Goal: Task Accomplishment & Management: Use online tool/utility

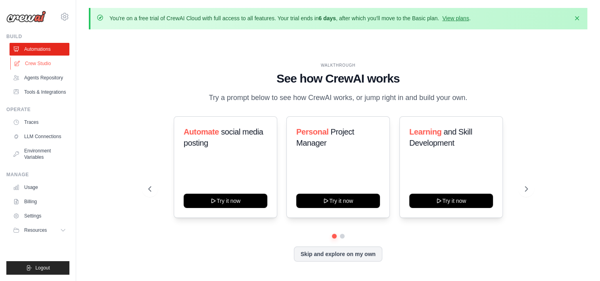
click at [52, 57] on link "Crew Studio" at bounding box center [40, 63] width 60 height 13
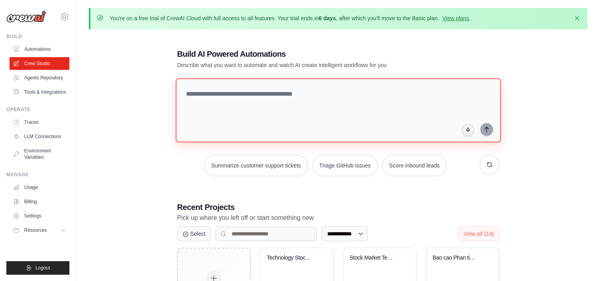
click at [235, 135] on textarea at bounding box center [337, 110] width 325 height 64
paste textarea "**********"
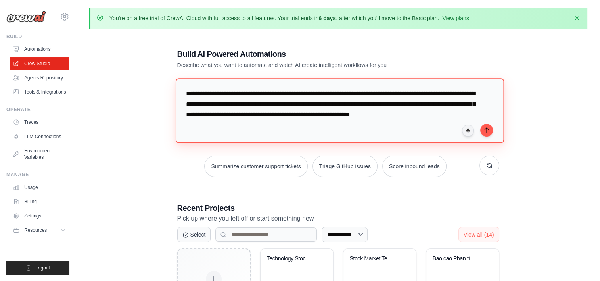
click at [187, 92] on textarea "**********" at bounding box center [339, 110] width 328 height 65
click at [273, 103] on textarea "**********" at bounding box center [339, 110] width 328 height 65
drag, startPoint x: 289, startPoint y: 125, endPoint x: 257, endPoint y: 127, distance: 31.8
click at [257, 127] on textarea "**********" at bounding box center [339, 110] width 328 height 65
type textarea "**********"
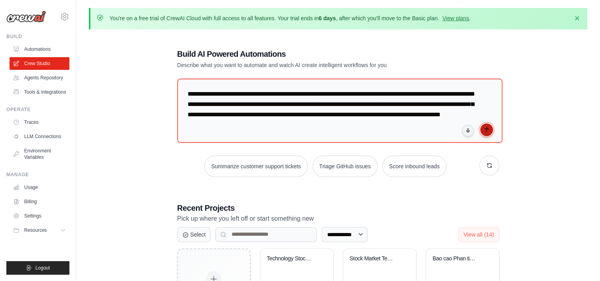
click at [485, 129] on icon "submit" at bounding box center [486, 129] width 6 height 6
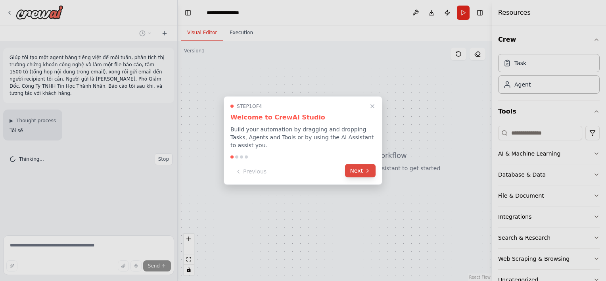
click at [364, 164] on button "Next" at bounding box center [360, 170] width 31 height 13
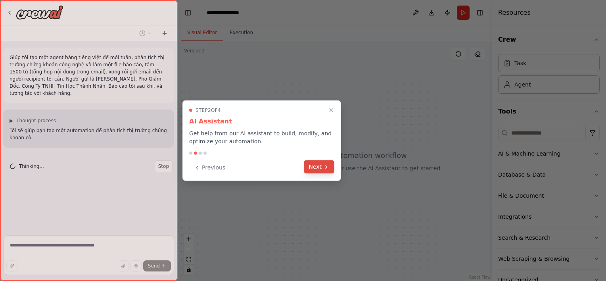
click at [324, 167] on icon at bounding box center [326, 166] width 6 height 6
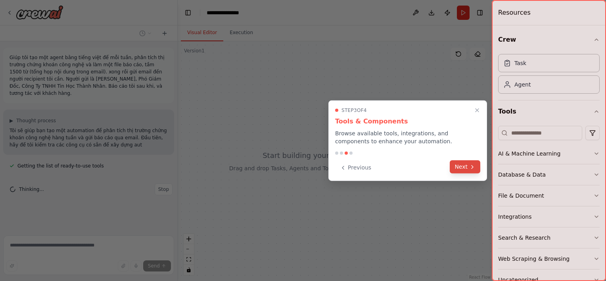
click at [470, 167] on icon at bounding box center [472, 166] width 6 height 6
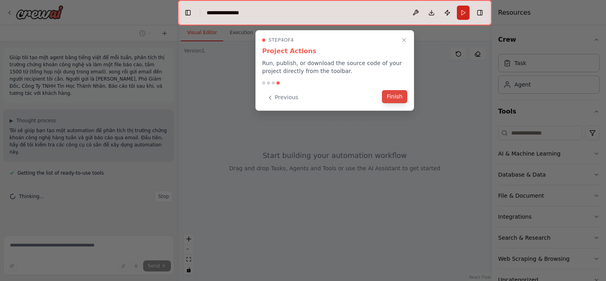
click at [392, 97] on button "Finish" at bounding box center [394, 96] width 25 height 13
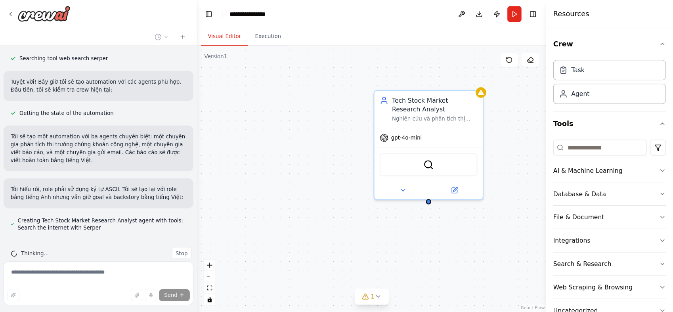
scroll to position [217, 0]
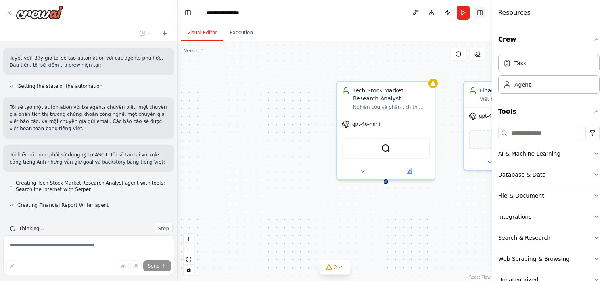
click at [483, 13] on button "Toggle Right Sidebar" at bounding box center [479, 12] width 11 height 11
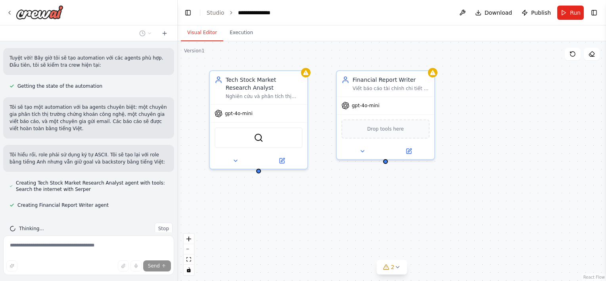
drag, startPoint x: 561, startPoint y: 175, endPoint x: 433, endPoint y: 163, distance: 128.6
click at [433, 163] on div "Tech Stock Market Research Analyst Nghiên cứu và phân tích thị trường chứng kho…" at bounding box center [392, 161] width 428 height 240
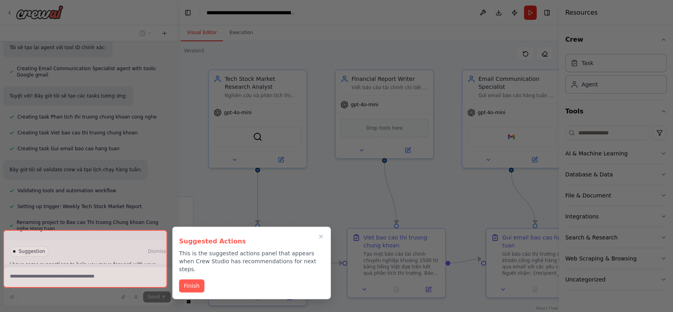
scroll to position [501, 0]
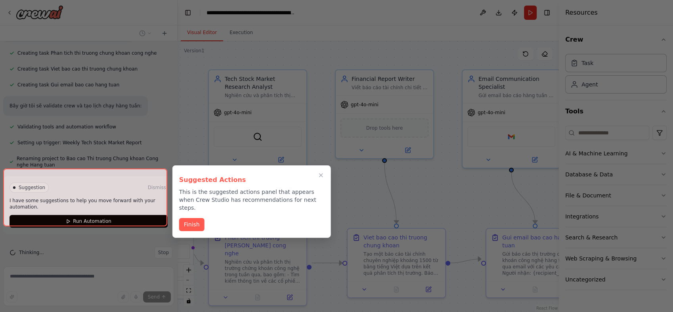
click at [464, 203] on div at bounding box center [336, 156] width 673 height 312
click at [318, 174] on icon "Close walkthrough" at bounding box center [321, 175] width 7 height 7
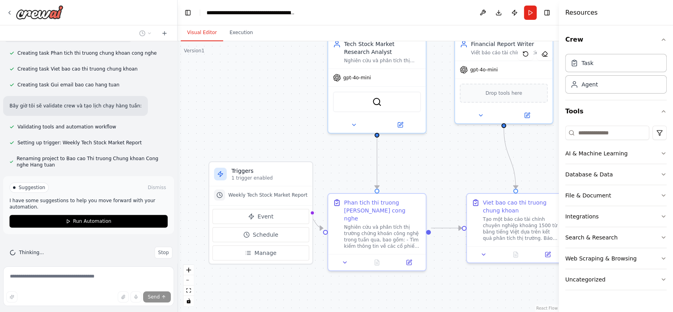
drag, startPoint x: 271, startPoint y: 197, endPoint x: 390, endPoint y: 161, distance: 124.2
click at [390, 161] on div ".deletable-edge-delete-btn { width: 20px; height: 20px; border: 0px solid #ffff…" at bounding box center [368, 176] width 381 height 271
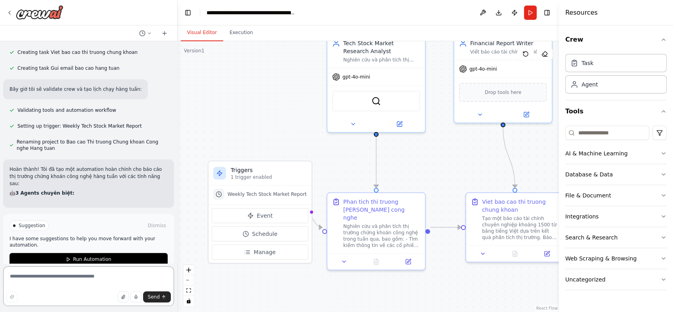
scroll to position [525, 0]
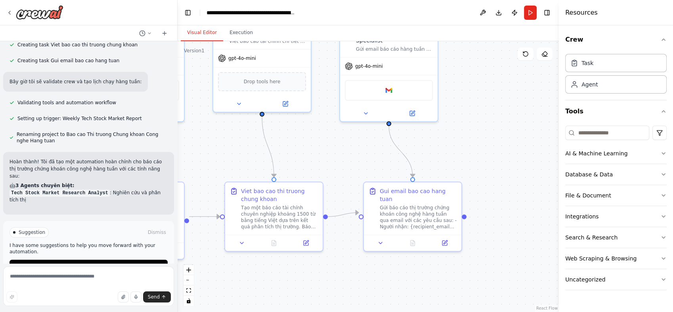
drag, startPoint x: 469, startPoint y: 142, endPoint x: 230, endPoint y: 133, distance: 239.3
click at [230, 133] on div ".deletable-edge-delete-btn { width: 20px; height: 20px; border: 0px solid #ffff…" at bounding box center [368, 176] width 381 height 271
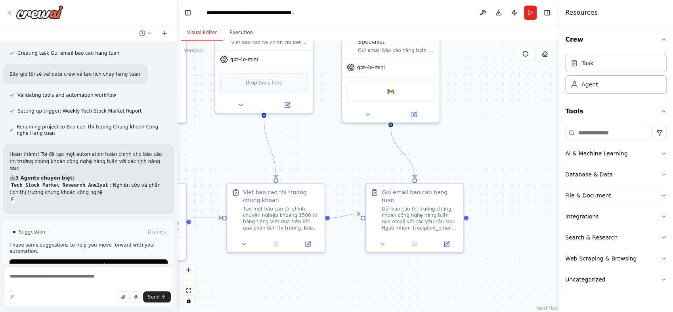
scroll to position [540, 0]
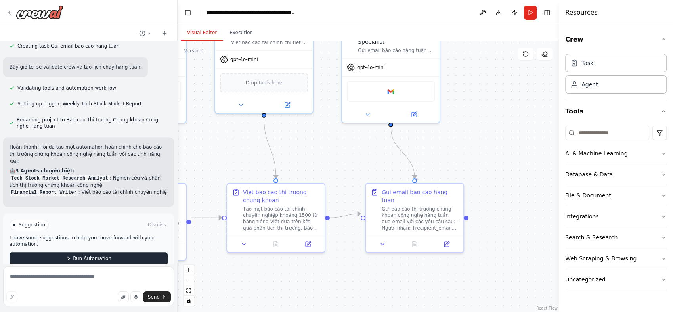
click at [54, 252] on button "Run Automation" at bounding box center [89, 258] width 158 height 13
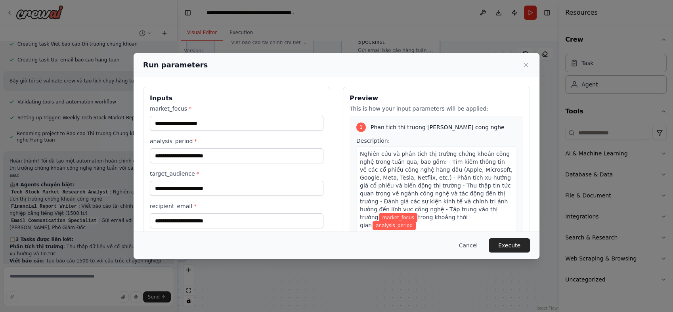
scroll to position [533, 0]
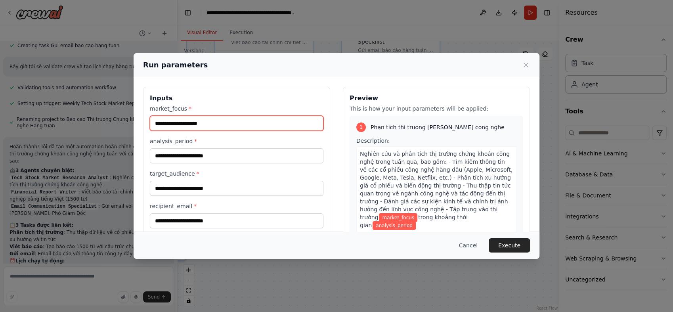
click at [210, 126] on input "market_focus *" at bounding box center [237, 123] width 174 height 15
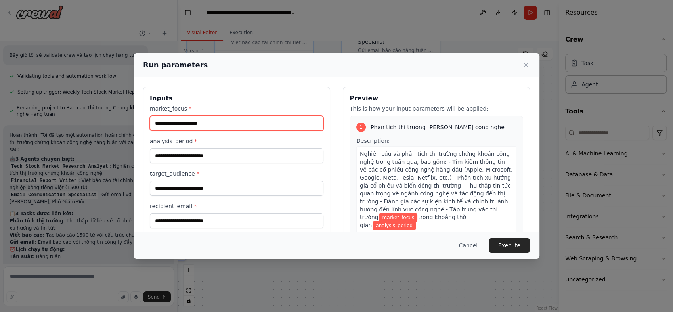
scroll to position [560, 0]
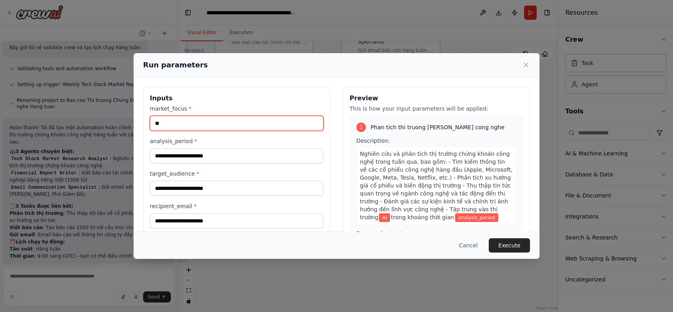
type input "**"
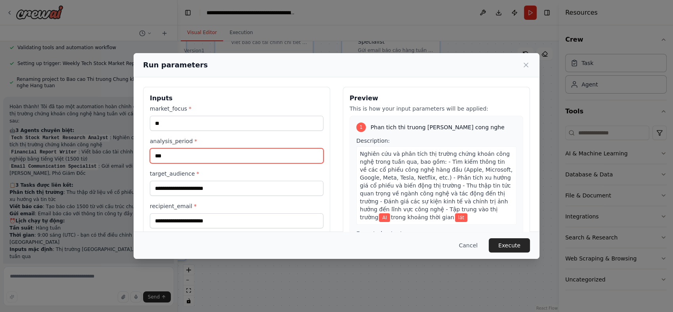
scroll to position [588, 0]
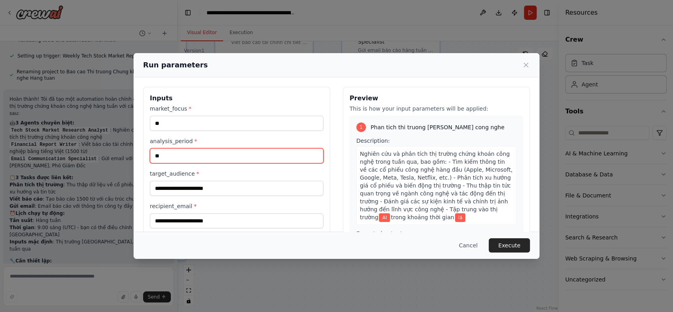
type input "*"
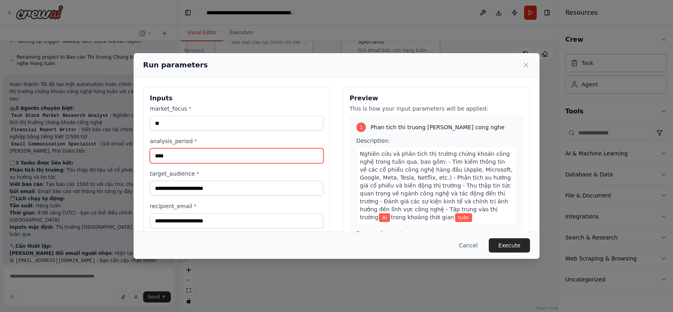
scroll to position [609, 0]
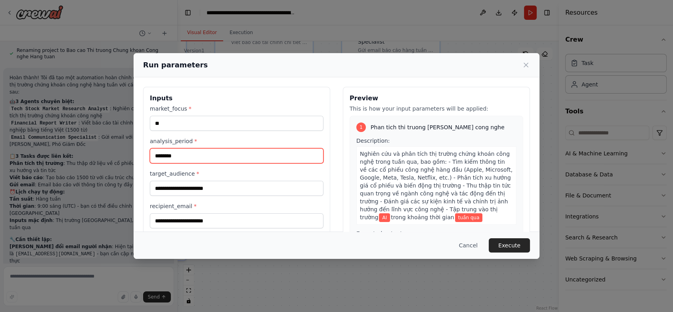
type input "********"
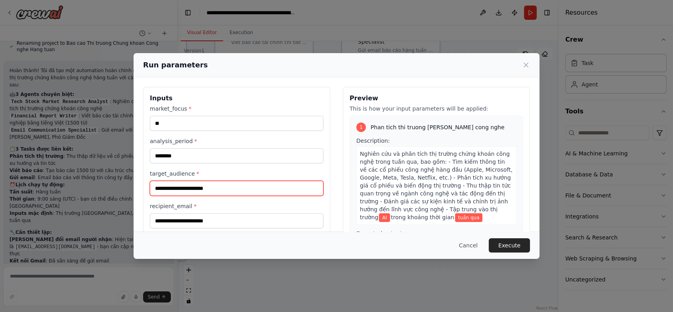
scroll to position [624, 0]
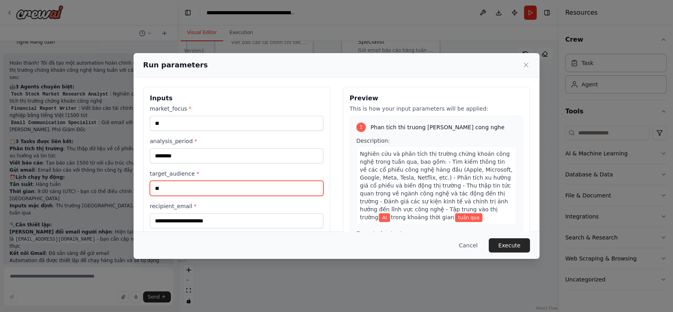
type input "*"
type input "**********"
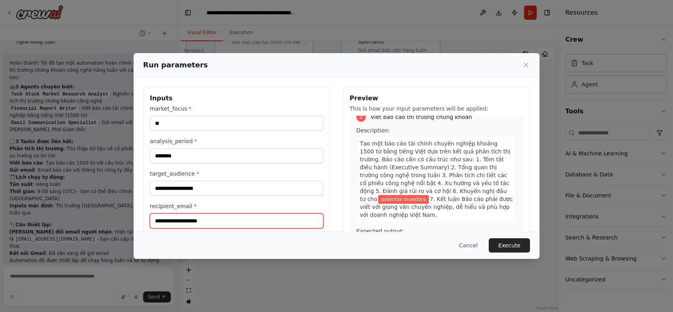
scroll to position [52, 0]
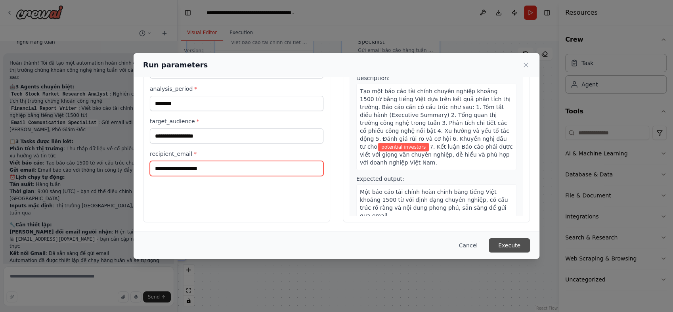
type input "**********"
click at [500, 244] on button "Execute" at bounding box center [509, 245] width 41 height 14
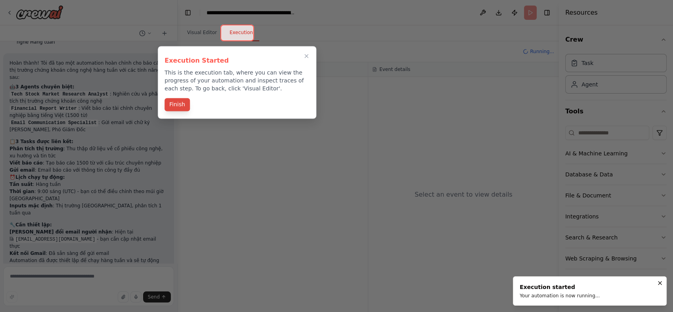
click at [171, 109] on button "Finish" at bounding box center [177, 104] width 25 height 13
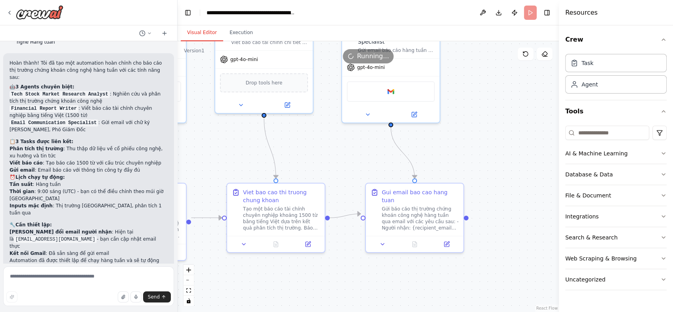
click at [213, 27] on button "Visual Editor" at bounding box center [202, 33] width 42 height 17
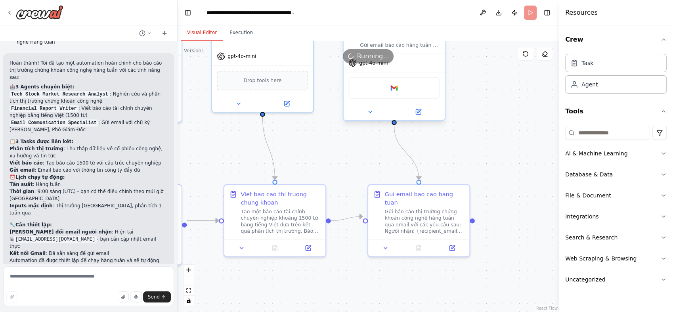
click at [422, 87] on div "Google gmail" at bounding box center [394, 87] width 91 height 21
click at [414, 97] on div "Google gmail" at bounding box center [394, 87] width 91 height 21
click at [418, 115] on button at bounding box center [418, 112] width 46 height 10
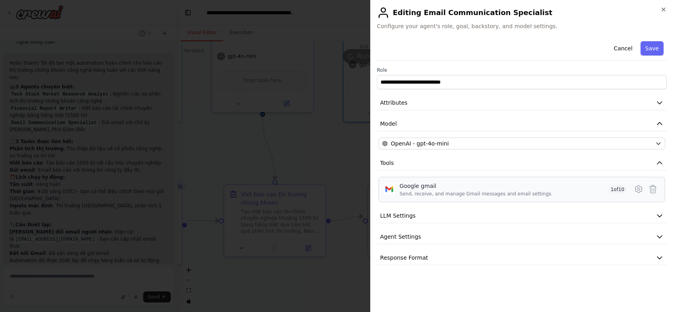
click at [448, 180] on div "Google gmail Send, receive, and manage Gmail messages and email settings. 1 of …" at bounding box center [522, 189] width 287 height 25
click at [606, 188] on icon at bounding box center [639, 189] width 2 height 2
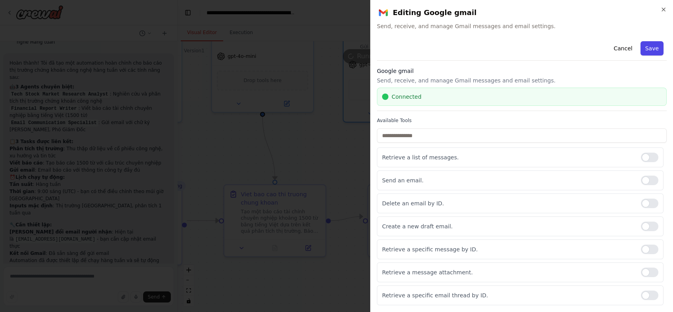
click at [606, 52] on button "Save" at bounding box center [652, 48] width 23 height 14
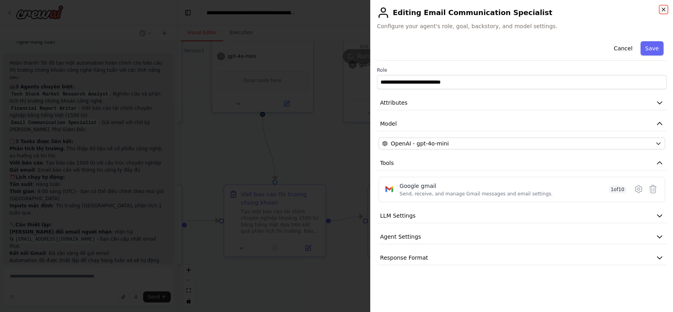
click at [606, 8] on icon "button" at bounding box center [664, 9] width 6 height 6
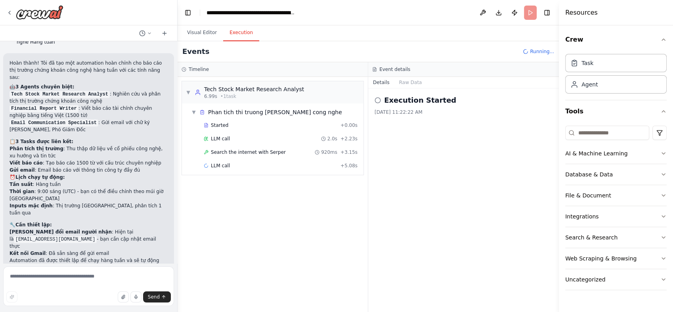
click at [239, 35] on button "Execution" at bounding box center [241, 33] width 36 height 17
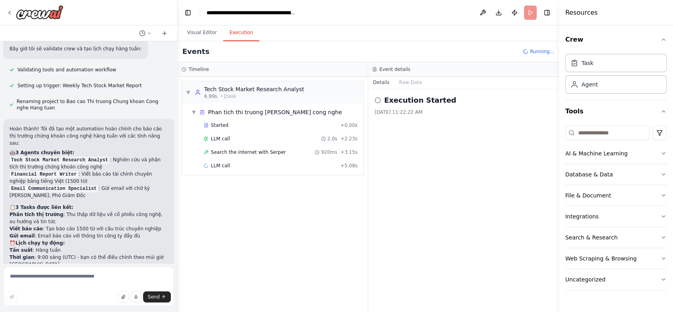
scroll to position [624, 0]
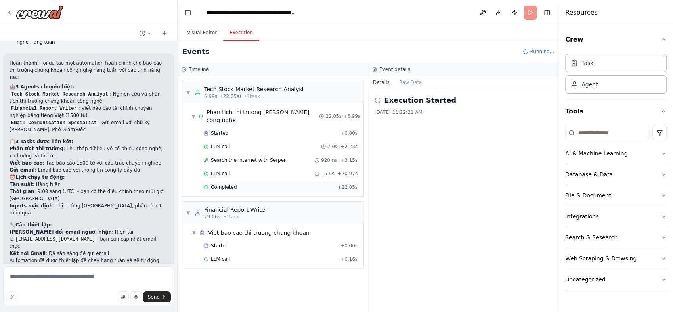
click at [238, 181] on div "Completed + 22.05s" at bounding box center [280, 187] width 159 height 12
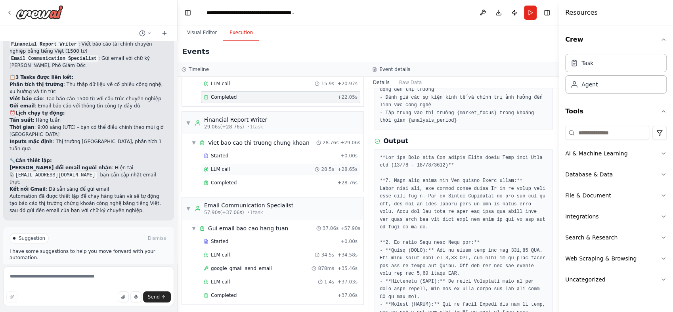
scroll to position [89, 0]
click at [244, 270] on span "google_gmail_send_email" at bounding box center [241, 269] width 61 height 6
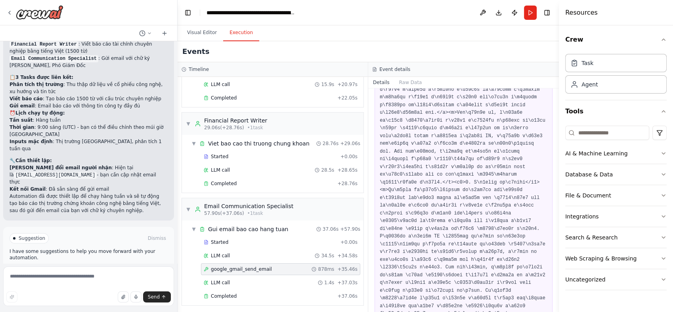
scroll to position [1516, 0]
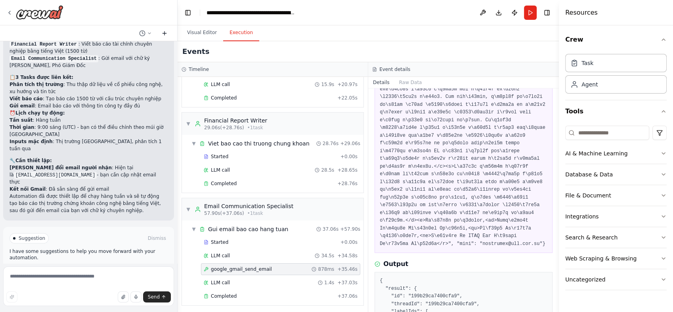
click at [167, 37] on button at bounding box center [164, 34] width 13 height 10
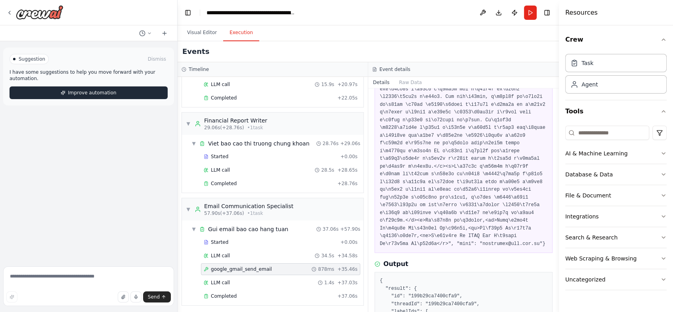
click at [102, 90] on span "Improve automation" at bounding box center [92, 93] width 48 height 6
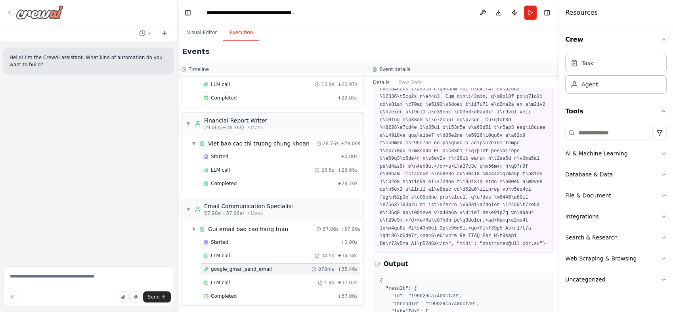
click at [46, 12] on img at bounding box center [40, 12] width 48 height 14
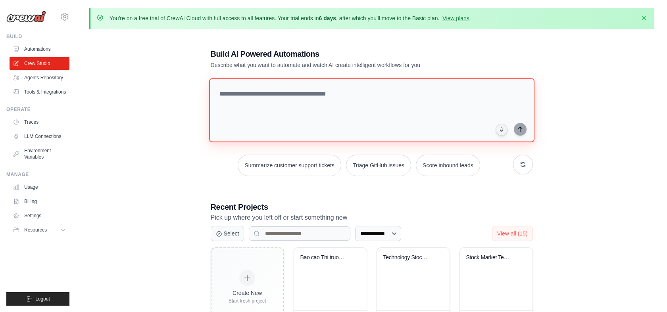
click at [342, 138] on textarea at bounding box center [371, 110] width 325 height 64
paste textarea "**********"
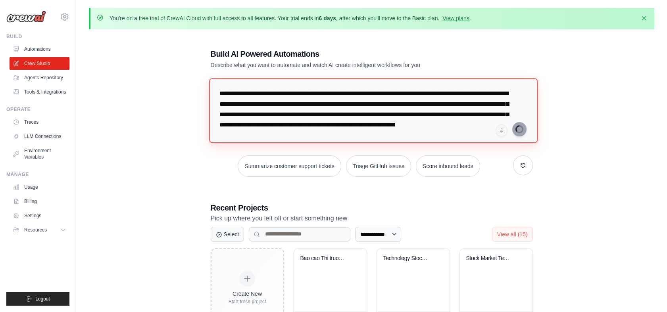
type textarea "**********"
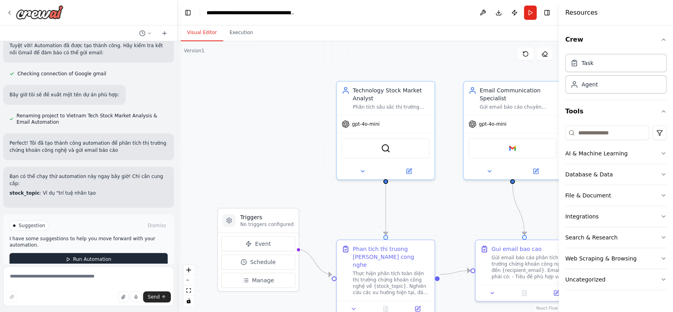
click at [111, 253] on button "Run Automation" at bounding box center [89, 259] width 158 height 13
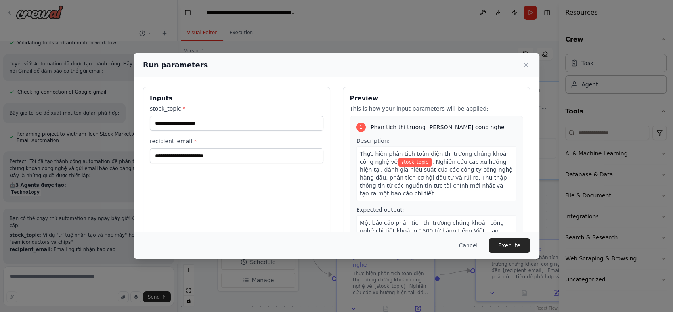
scroll to position [638, 0]
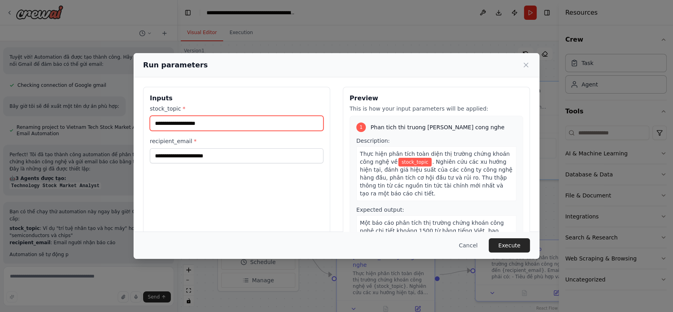
click at [211, 127] on input "stock_topic *" at bounding box center [237, 123] width 174 height 15
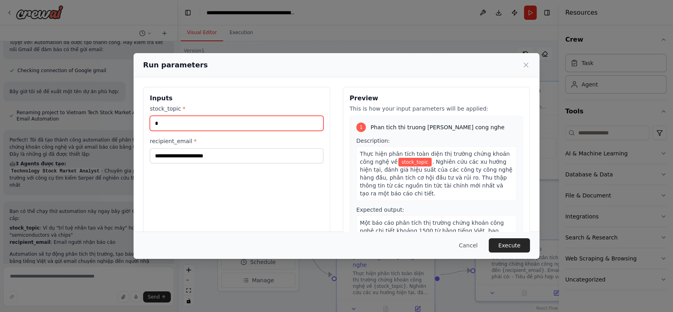
scroll to position [660, 0]
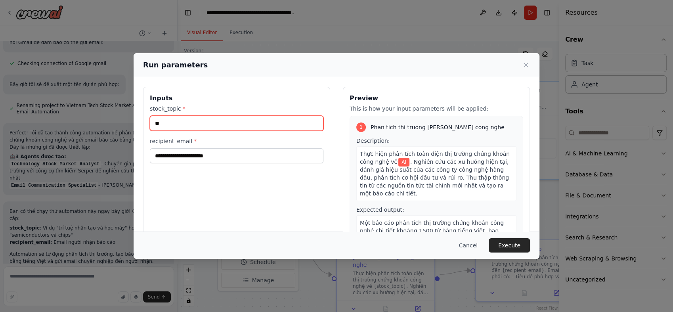
type input "**"
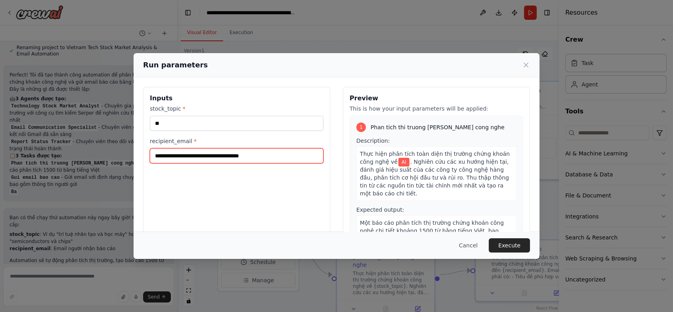
scroll to position [725, 0]
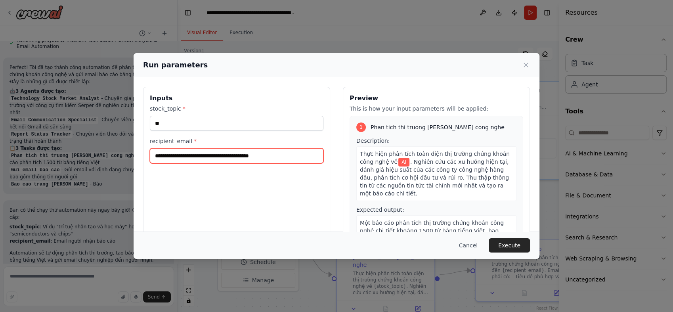
type input "**********"
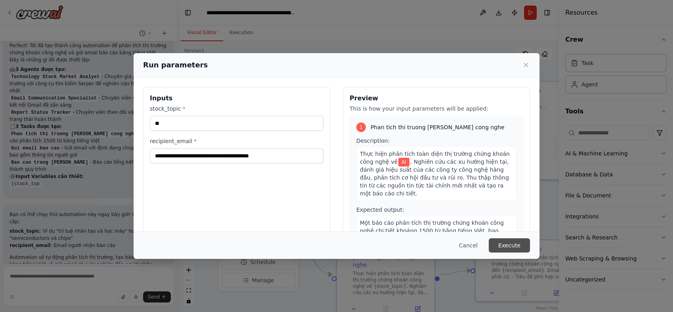
scroll to position [752, 0]
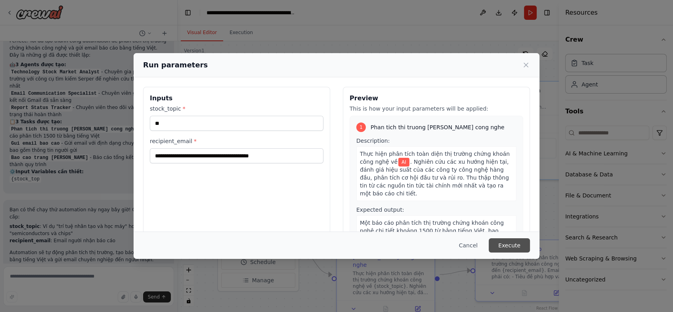
click at [519, 248] on button "Execute" at bounding box center [509, 245] width 41 height 14
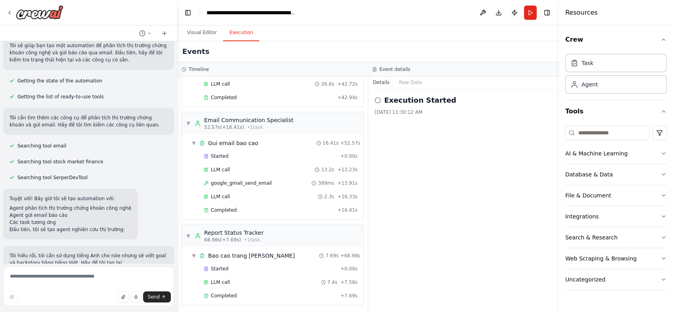
scroll to position [0, 0]
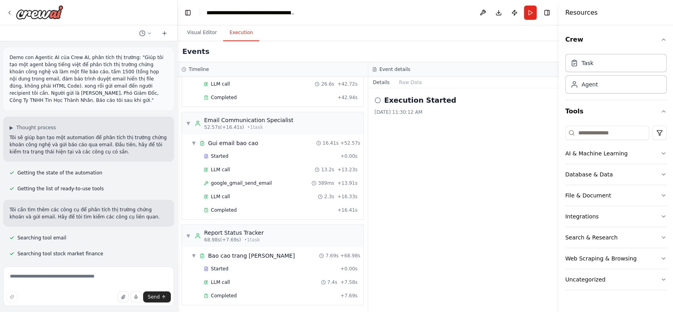
drag, startPoint x: 76, startPoint y: 100, endPoint x: 6, endPoint y: 57, distance: 81.5
click at [6, 57] on div "Demo con Agentic AI của Crew AI, phân tích thị trường: "Giúp tôi tạo một agent …" at bounding box center [88, 79] width 171 height 63
drag, startPoint x: 6, startPoint y: 57, endPoint x: 149, endPoint y: 60, distance: 142.4
click at [149, 60] on p "Demo con Agentic AI của Crew AI, phân tích thị trường: "Giúp tôi tạo một agent …" at bounding box center [89, 79] width 158 height 50
click at [144, 60] on p "Demo con Agentic AI của Crew AI, phân tích thị trường: "Giúp tôi tạo một agent …" at bounding box center [89, 79] width 158 height 50
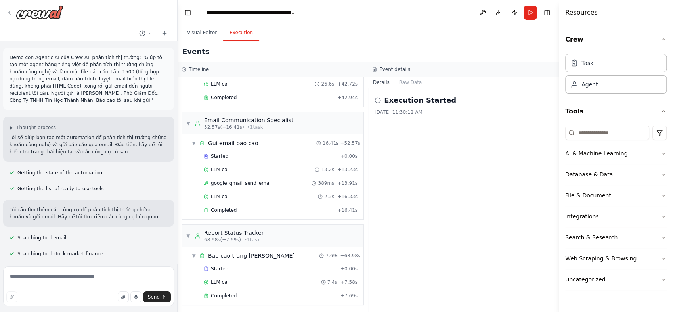
drag, startPoint x: 130, startPoint y: 58, endPoint x: 72, endPoint y: 103, distance: 73.4
click at [72, 103] on p "Demo con Agentic AI của Crew AI, phân tích thị trường: "Giúp tôi tạo một agent …" at bounding box center [89, 79] width 158 height 50
copy p "Giúp tôi tạo một agent bằng tiếng việt để phân tích thị trường chứng khoán công…"
click at [241, 286] on div "LLM call 7.4s + 7.58s" at bounding box center [280, 282] width 159 height 12
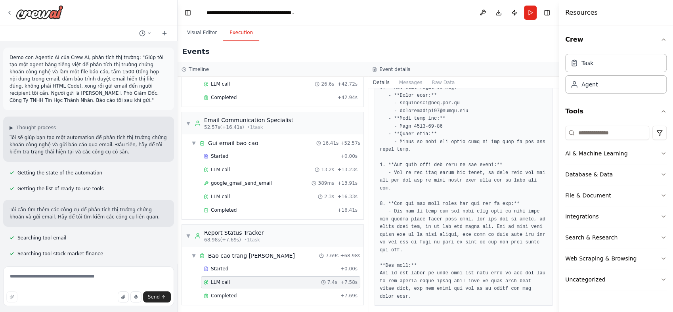
scroll to position [149, 0]
drag, startPoint x: 72, startPoint y: 100, endPoint x: 130, endPoint y: 57, distance: 71.5
click at [130, 57] on p "Demo con Agentic AI của Crew AI, phân tích thị trường: "Giúp tôi tạo một agent …" at bounding box center [89, 79] width 158 height 50
copy p "Giúp tôi tạo một agent bằng tiếng việt để phân tích thị trường chứng khoán công…"
click at [165, 34] on icon at bounding box center [164, 33] width 6 height 6
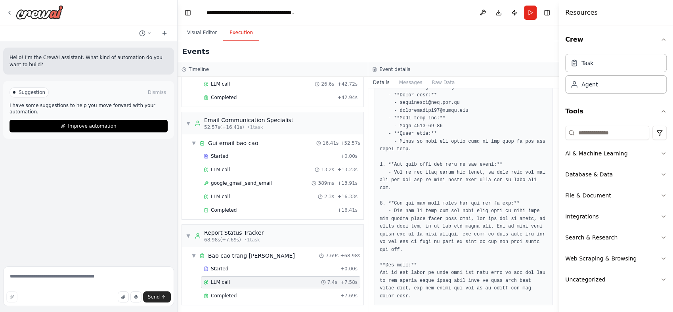
click at [33, 20] on div at bounding box center [88, 12] width 177 height 25
click at [31, 19] on img at bounding box center [40, 12] width 48 height 14
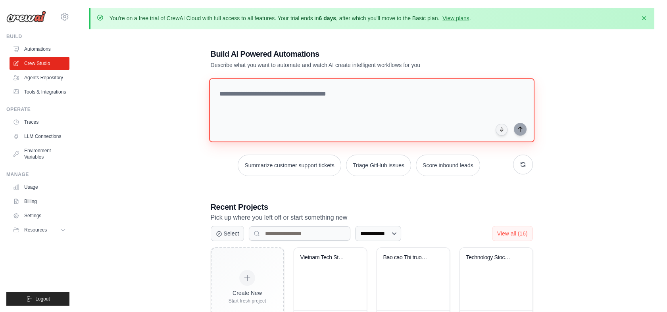
click at [301, 133] on textarea at bounding box center [371, 110] width 325 height 64
paste textarea "**********"
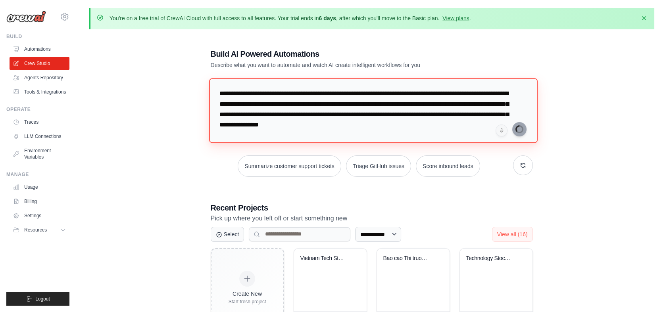
type textarea "**********"
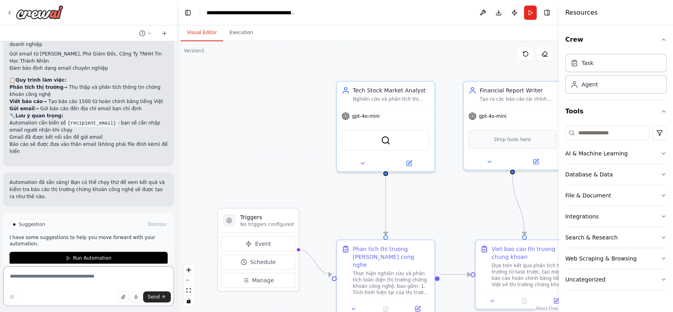
scroll to position [776, 0]
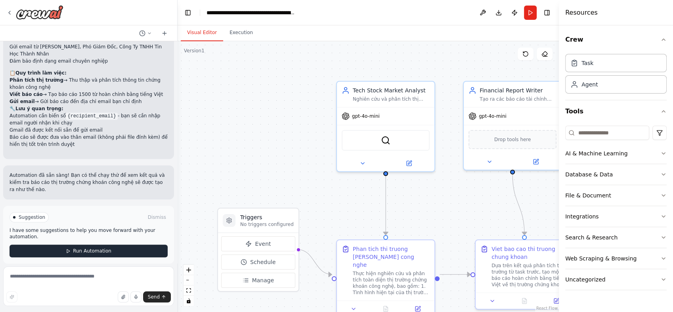
click at [117, 245] on button "Run Automation" at bounding box center [89, 251] width 158 height 13
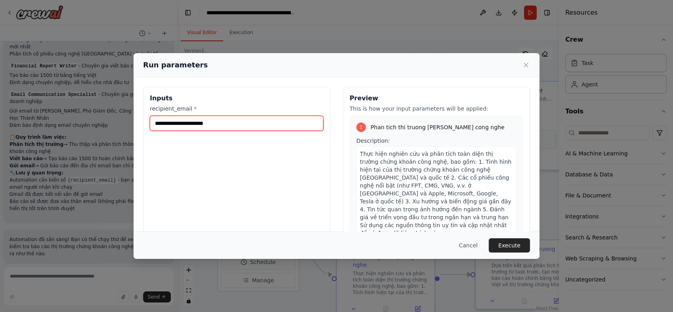
click at [213, 123] on input "recipient_email *" at bounding box center [237, 123] width 174 height 15
type input "**********"
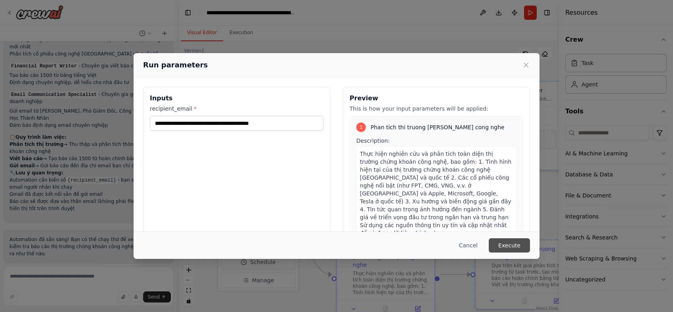
click at [523, 248] on button "Execute" at bounding box center [509, 245] width 41 height 14
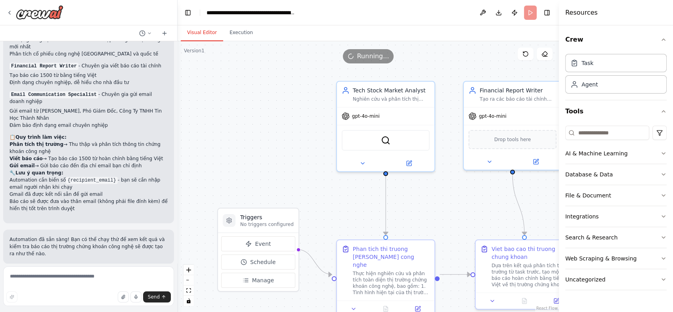
click at [209, 33] on button "Visual Editor" at bounding box center [202, 33] width 42 height 17
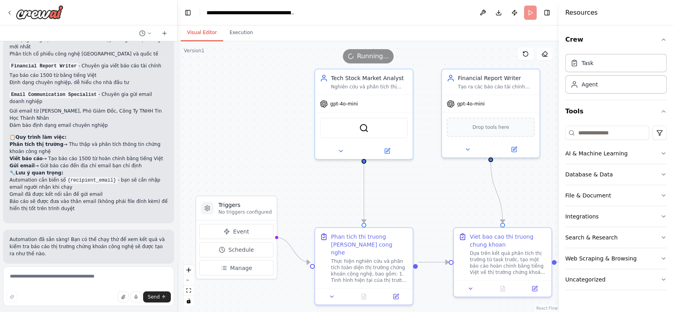
drag, startPoint x: 456, startPoint y: 214, endPoint x: 434, endPoint y: 201, distance: 25.0
click at [434, 201] on div ".deletable-edge-delete-btn { width: 20px; height: 20px; border: 0px solid #ffff…" at bounding box center [368, 176] width 381 height 271
click at [251, 246] on span "Schedule" at bounding box center [240, 250] width 25 height 8
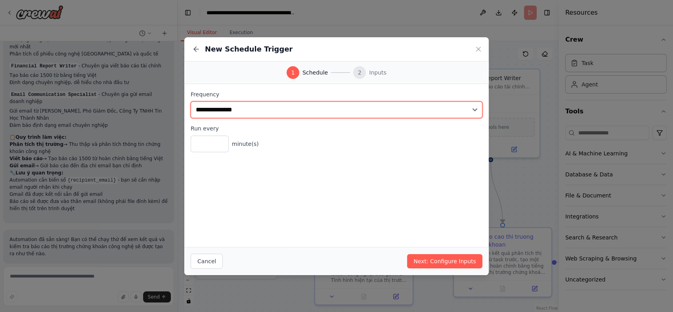
click at [230, 111] on select "**********" at bounding box center [337, 110] width 292 height 17
select select "******"
click at [191, 102] on select "**********" at bounding box center [337, 110] width 292 height 17
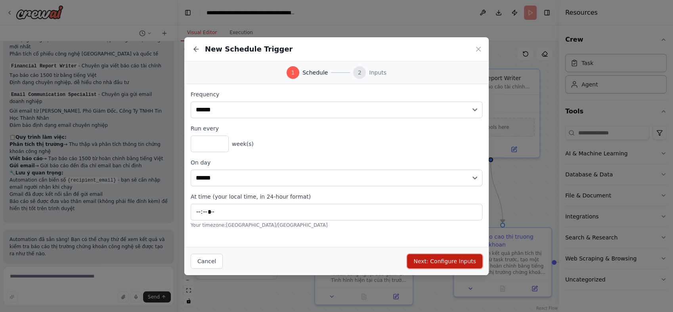
click at [444, 260] on button "Next: Configure Inputs" at bounding box center [444, 261] width 75 height 14
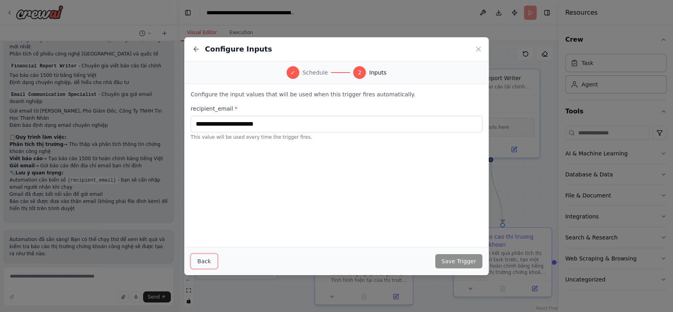
click at [209, 255] on button "Back" at bounding box center [204, 261] width 27 height 15
select select "******"
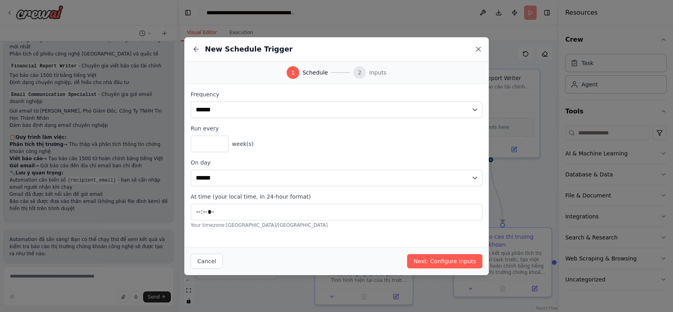
click at [480, 46] on icon at bounding box center [479, 49] width 8 height 8
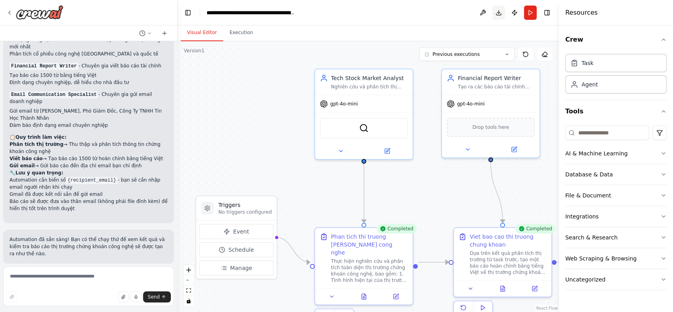
scroll to position [776, 0]
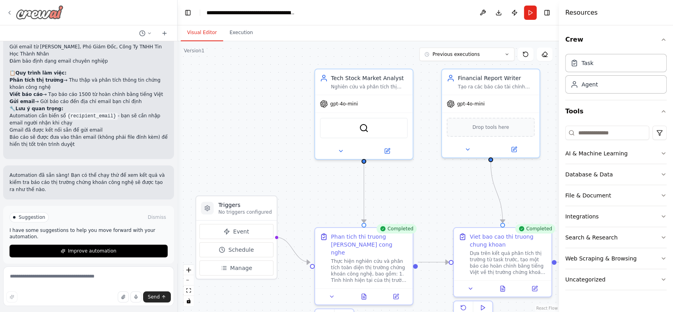
click at [51, 15] on img at bounding box center [40, 12] width 48 height 14
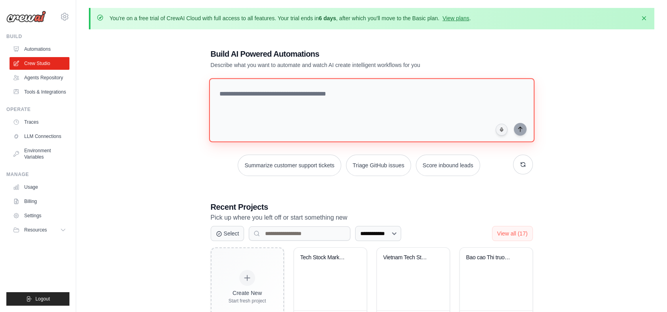
click at [290, 125] on textarea at bounding box center [371, 110] width 325 height 64
paste textarea "**********"
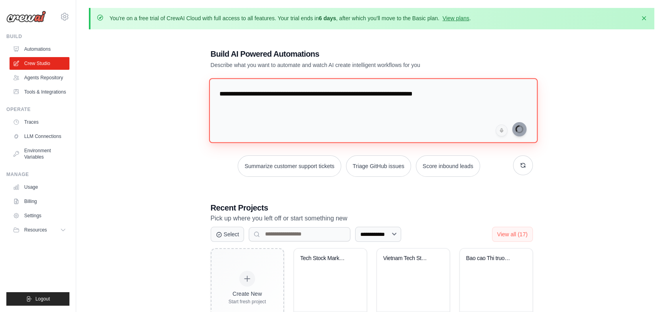
type textarea "**********"
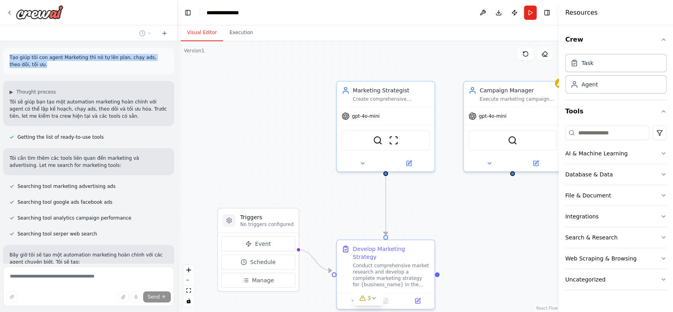
drag, startPoint x: 53, startPoint y: 66, endPoint x: 6, endPoint y: 54, distance: 48.7
click at [6, 54] on div "Tạo giúp tôi con agent Marketing thì nó tự lên plan, chạy ads, theo dõi, tối ưu." at bounding box center [88, 61] width 171 height 27
copy p "Tạo giúp tôi con agent Marketing thì nó tự lên plan, chạy ads, theo dõi, tối ưu."
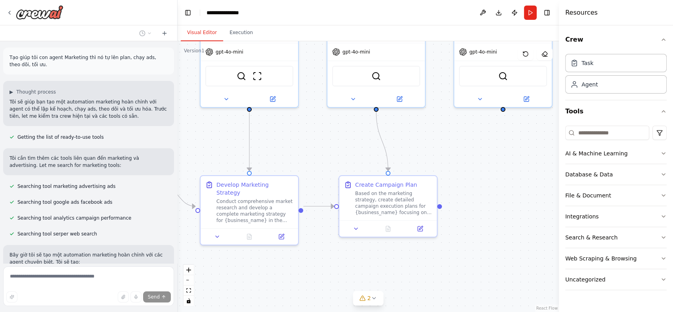
drag, startPoint x: 463, startPoint y: 226, endPoint x: 327, endPoint y: 162, distance: 150.3
click at [327, 162] on div ".deletable-edge-delete-btn { width: 20px; height: 20px; border: 0px solid #ffff…" at bounding box center [368, 176] width 381 height 271
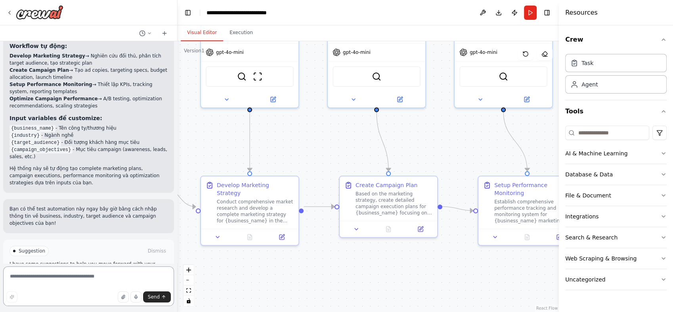
scroll to position [661, 0]
